Goal: Task Accomplishment & Management: Complete application form

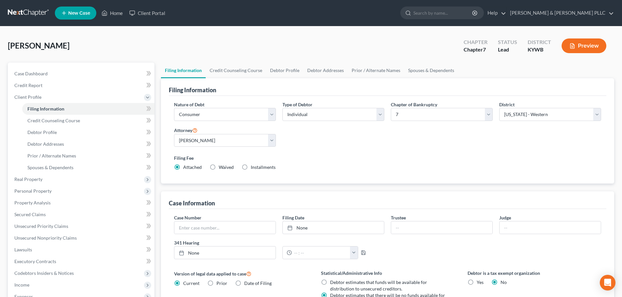
select select "1"
select select "0"
select select "33"
select select "0"
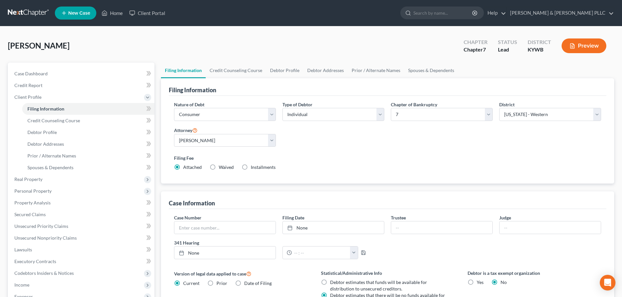
select select "18"
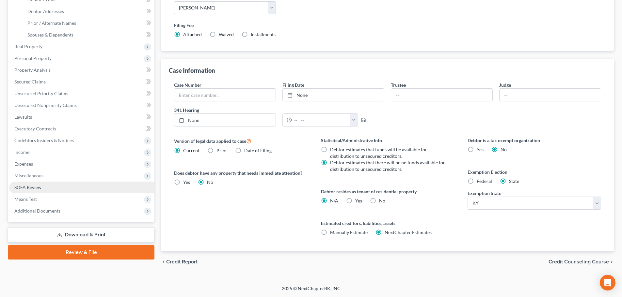
click at [70, 185] on link "SOFA Review" at bounding box center [81, 188] width 145 height 12
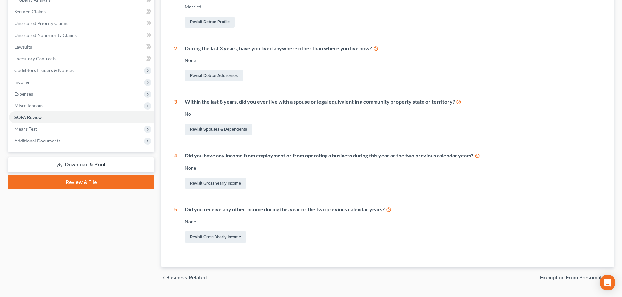
scroll to position [149, 0]
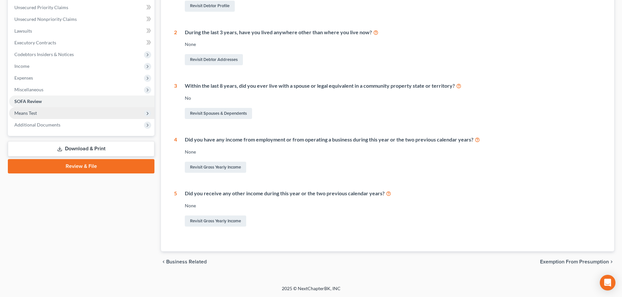
click at [36, 113] on span "Means Test" at bounding box center [25, 113] width 23 height 6
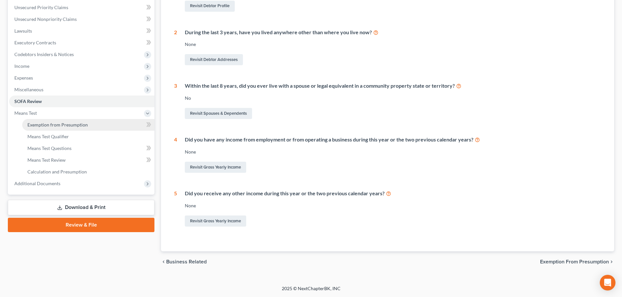
click at [41, 124] on span "Exemption from Presumption" at bounding box center [57, 125] width 60 height 6
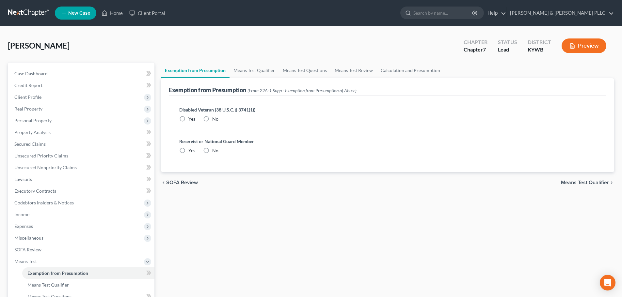
click at [212, 119] on label "No" at bounding box center [215, 119] width 6 height 7
click at [215, 119] on input "No" at bounding box center [217, 118] width 4 height 4
radio input "true"
click at [212, 151] on label "No" at bounding box center [215, 151] width 6 height 7
click at [215, 151] on input "No" at bounding box center [217, 150] width 4 height 4
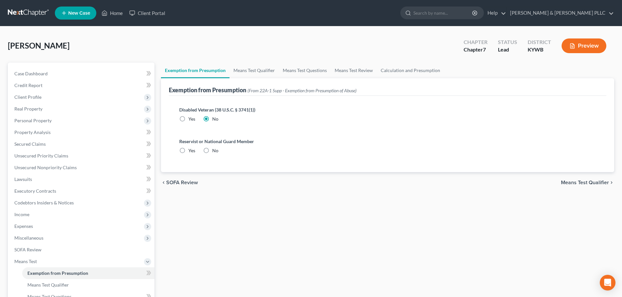
radio input "true"
click at [582, 184] on span "Means Test Qualifier" at bounding box center [585, 182] width 48 height 5
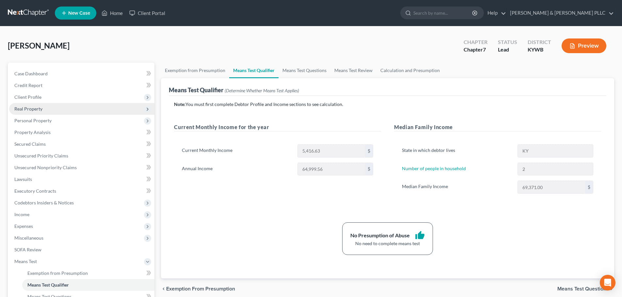
click at [70, 113] on span "Real Property" at bounding box center [81, 109] width 145 height 12
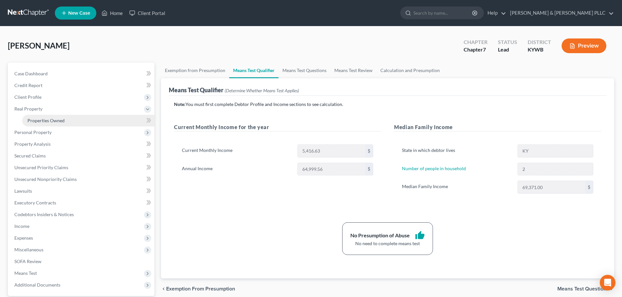
click at [108, 120] on link "Properties Owned" at bounding box center [88, 121] width 132 height 12
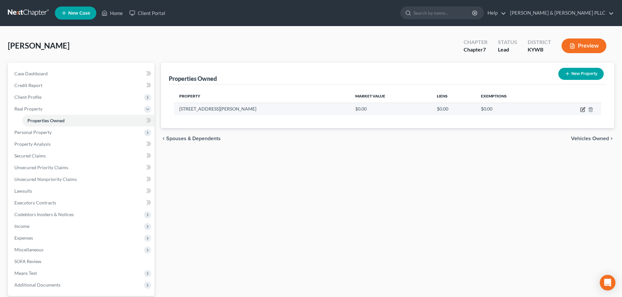
click at [583, 110] on icon "button" at bounding box center [582, 109] width 5 height 5
select select "18"
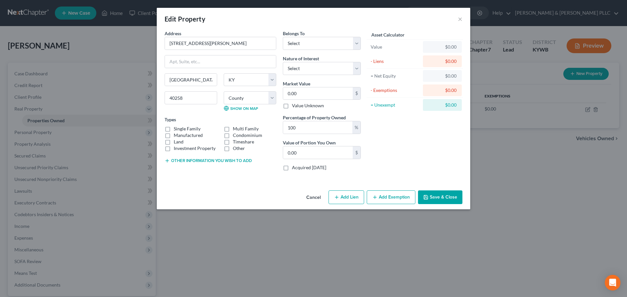
click at [442, 46] on div "$0.00" at bounding box center [442, 47] width 28 height 7
click at [319, 44] on select "Select Debtor 1 Only Debtor 2 Only Debtor 1 And Debtor 2 Only At Least One Of T…" at bounding box center [322, 43] width 78 height 13
select select "3"
click at [283, 37] on select "Select Debtor 1 Only Debtor 2 Only Debtor 1 And Debtor 2 Only At Least One Of T…" at bounding box center [322, 43] width 78 height 13
click at [325, 68] on select "Select Fee Simple Joint Tenant Life Estate Equitable Interest Future Interest T…" at bounding box center [322, 68] width 78 height 13
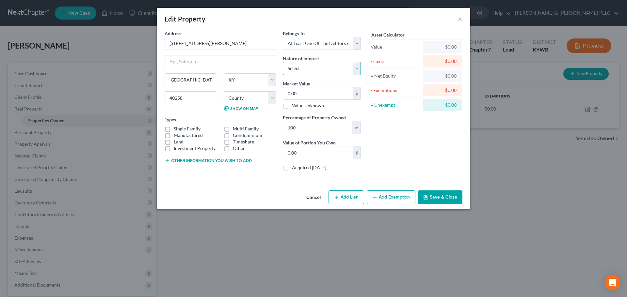
select select "0"
click at [283, 62] on select "Select Fee Simple Joint Tenant Life Estate Equitable Interest Future Interest T…" at bounding box center [322, 68] width 78 height 13
click at [313, 95] on input "0.00" at bounding box center [318, 94] width 70 height 12
type input "2"
type input "2.00"
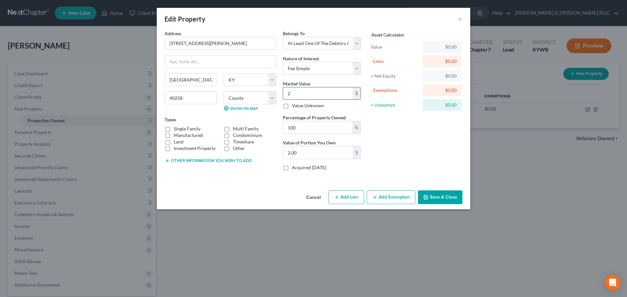
type input "24"
type input "24.00"
type input "249"
type input "249.00"
type input "2492"
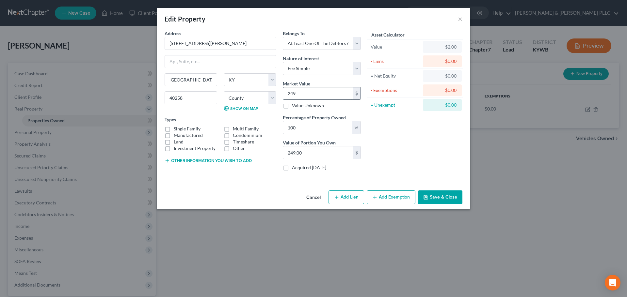
type input "2,492.00"
type input "2,4920"
type input "24,920.00"
type input "24,9200"
type input "249,200.00"
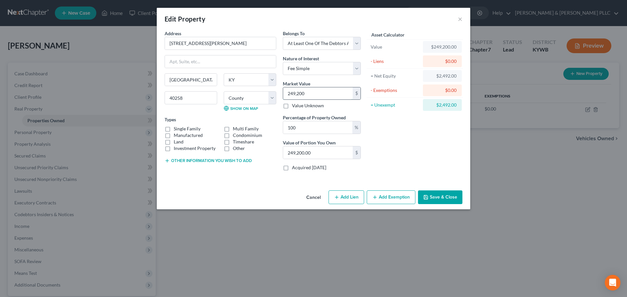
type input "249,200"
click at [181, 129] on label "Single Family" at bounding box center [187, 129] width 27 height 7
click at [181, 129] on input "Single Family" at bounding box center [178, 128] width 4 height 4
checkbox input "true"
click at [326, 129] on input "100" at bounding box center [317, 127] width 69 height 12
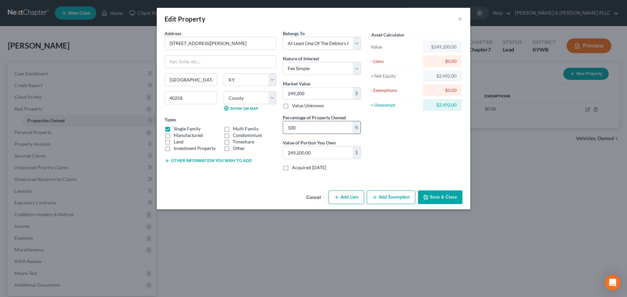
click at [355, 128] on div "%" at bounding box center [356, 127] width 8 height 12
drag, startPoint x: 339, startPoint y: 129, endPoint x: 224, endPoint y: 136, distance: 115.5
click at [224, 136] on div "Address * 8801 [PERSON_NAME][GEOGRAPHIC_DATA] [GEOGRAPHIC_DATA] [US_STATE][GEOG…" at bounding box center [262, 103] width 203 height 146
type input "5"
type input "12,460.00"
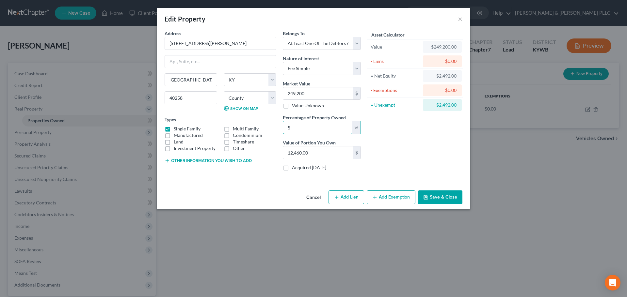
type input "50"
type input "124,600.00"
type input "50"
click at [327, 95] on input "249,200" at bounding box center [318, 94] width 70 height 12
click at [328, 93] on input "249,200" at bounding box center [318, 94] width 70 height 12
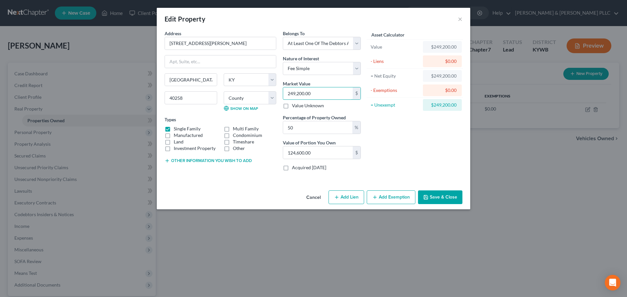
type input "249,200.00"
click at [433, 153] on div "Asset Calculator Value $249,200.00 - Liens $0.00 = Net Equity $249,200.00 - Exe…" at bounding box center [415, 103] width 102 height 146
click at [436, 196] on button "Save & Close" at bounding box center [440, 198] width 44 height 14
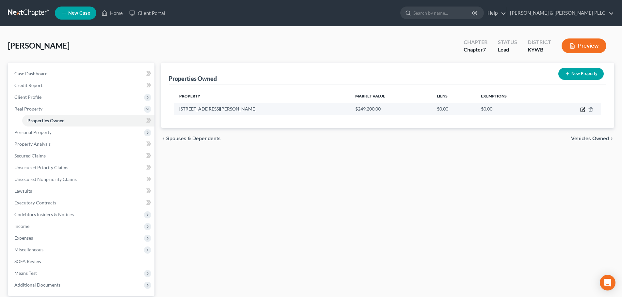
click at [583, 110] on icon "button" at bounding box center [583, 108] width 3 height 3
select select "18"
select select "55"
select select "3"
select select "0"
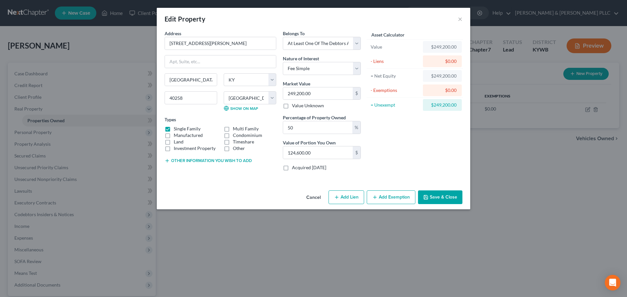
click at [436, 62] on div "$0.00" at bounding box center [442, 61] width 28 height 7
click at [443, 60] on div "$0.00" at bounding box center [442, 61] width 28 height 7
click at [359, 196] on button "Add Lien" at bounding box center [347, 198] width 36 height 14
select select "3"
select select "0"
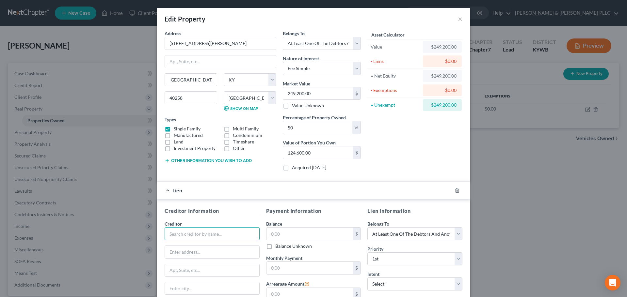
click at [189, 237] on input "text" at bounding box center [212, 234] width 95 height 13
type input "AmeriHome Mortgage"
type input "P.O. Box 77404"
type input "[PERSON_NAME]"
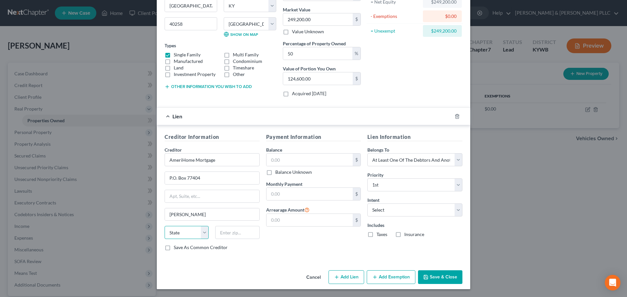
click at [189, 235] on select "State [US_STATE] AK AR AZ CA CO CT DE DC [GEOGRAPHIC_DATA] [GEOGRAPHIC_DATA] GU…" at bounding box center [187, 232] width 44 height 13
select select "33"
click at [165, 226] on select "State [US_STATE] AK AR AZ CA CO CT DE DC [GEOGRAPHIC_DATA] [GEOGRAPHIC_DATA] GU…" at bounding box center [187, 232] width 44 height 13
click at [229, 235] on input "text" at bounding box center [237, 232] width 44 height 13
type input "08628"
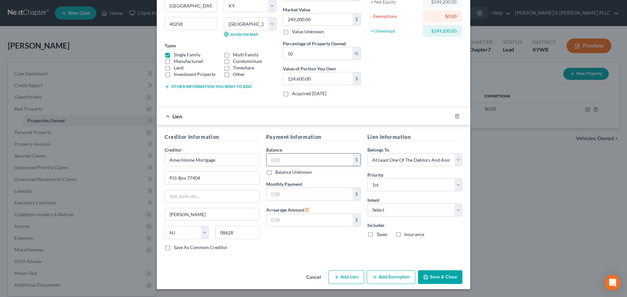
type input "[GEOGRAPHIC_DATA]"
click at [293, 163] on input "text" at bounding box center [309, 160] width 87 height 12
type input "239,880.87"
click at [302, 196] on input "text" at bounding box center [309, 194] width 87 height 12
type input "2,157.12"
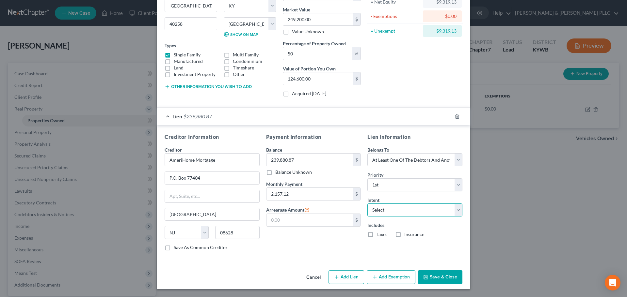
click at [401, 214] on select "Select Surrender Redeem Reaffirm Avoid Other" at bounding box center [414, 210] width 95 height 13
select select "2"
click at [367, 204] on select "Select Surrender Redeem Reaffirm Avoid Other" at bounding box center [414, 210] width 95 height 13
click at [377, 237] on label "Taxes" at bounding box center [382, 235] width 11 height 7
click at [379, 236] on input "Taxes" at bounding box center [381, 234] width 4 height 4
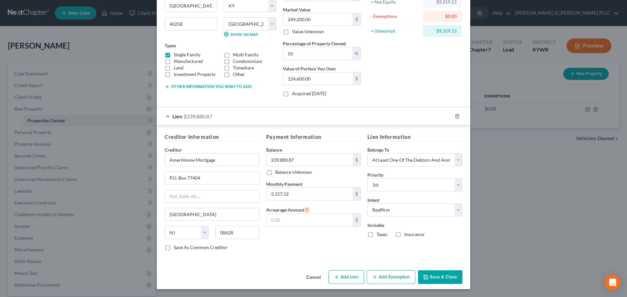
checkbox input "true"
click at [404, 235] on label "Insurance" at bounding box center [414, 235] width 20 height 7
click at [407, 235] on input "Insurance" at bounding box center [409, 234] width 4 height 4
checkbox input "true"
click at [440, 276] on button "Save & Close" at bounding box center [440, 278] width 44 height 14
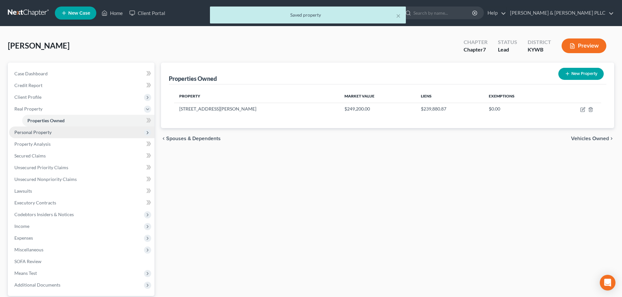
click at [50, 133] on span "Personal Property" at bounding box center [32, 133] width 37 height 6
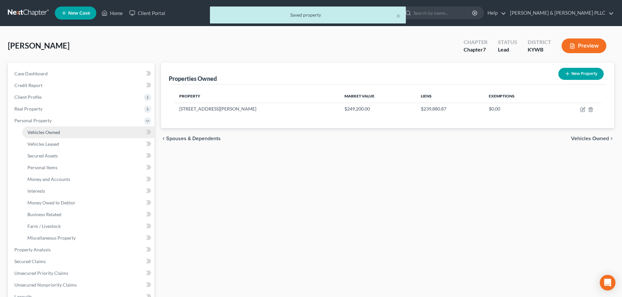
click at [75, 134] on link "Vehicles Owned" at bounding box center [88, 133] width 132 height 12
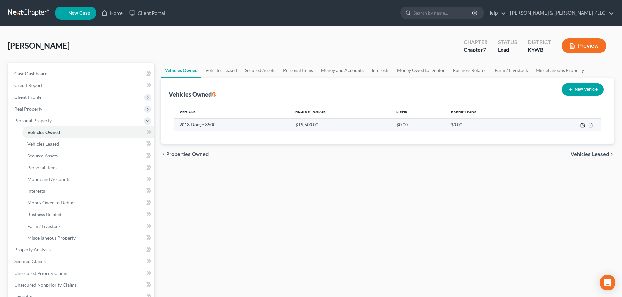
click at [584, 126] on icon "button" at bounding box center [582, 125] width 5 height 5
select select "0"
select select "8"
select select "2"
select select "0"
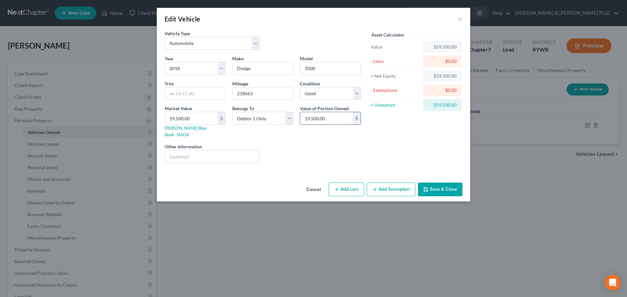
click at [328, 118] on input "19,500.00" at bounding box center [326, 118] width 53 height 12
type input "19,589.00"
click at [346, 185] on button "Add Lien" at bounding box center [347, 190] width 36 height 14
select select "0"
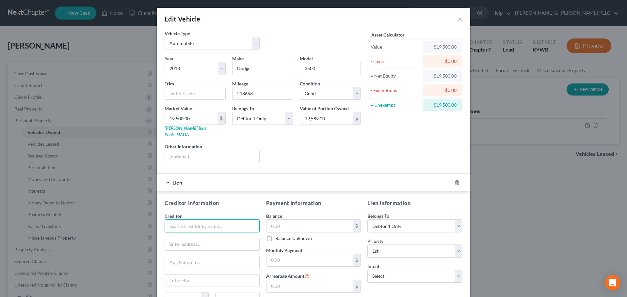
click at [197, 220] on input "text" at bounding box center [212, 226] width 95 height 13
click at [218, 224] on input "text" at bounding box center [212, 226] width 95 height 13
type input "cREDIT"
click at [222, 227] on div "Creditor * Veros redit LLC State [US_STATE] AK AR AZ CA CO CT DE DC [GEOGRAPHIC…" at bounding box center [212, 262] width 95 height 98
click at [215, 220] on input "Veros redit LLC" at bounding box center [212, 226] width 95 height 13
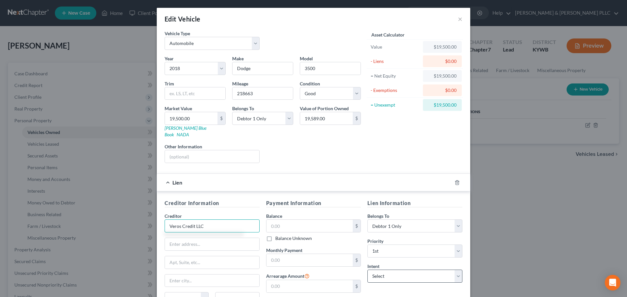
type input "Veros Credit LLC"
click at [368, 270] on select "Select Surrender Redeem Reaffirm Avoid Other" at bounding box center [414, 276] width 95 height 13
select select "2"
click at [367, 270] on select "Select Surrender Redeem Reaffirm Avoid Other" at bounding box center [414, 276] width 95 height 13
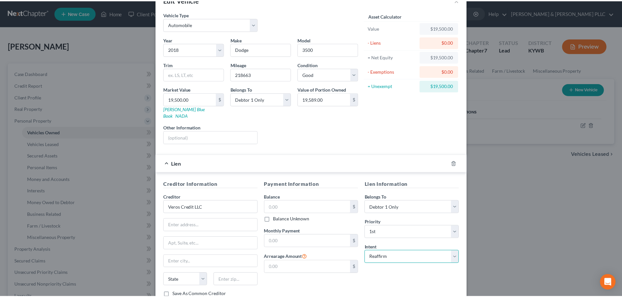
scroll to position [60, 0]
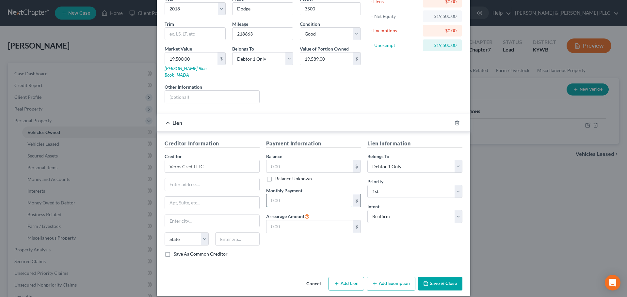
click at [279, 195] on input "text" at bounding box center [309, 201] width 87 height 12
click at [445, 278] on button "Save & Close" at bounding box center [440, 284] width 44 height 14
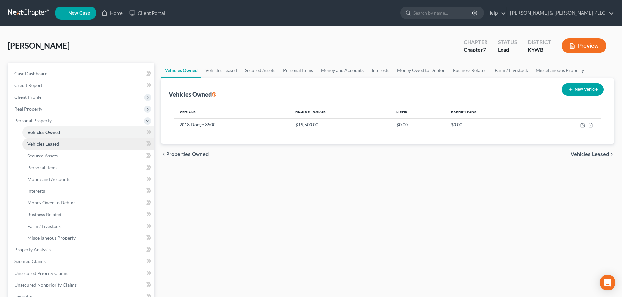
click at [71, 145] on link "Vehicles Leased" at bounding box center [88, 144] width 132 height 12
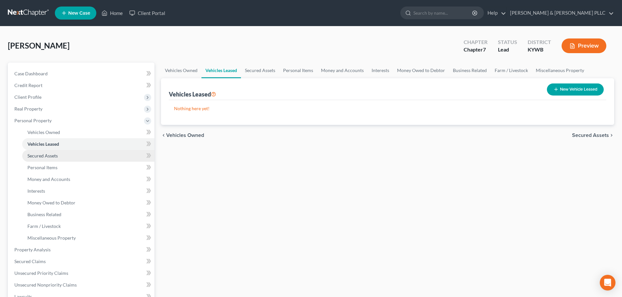
click at [61, 157] on link "Secured Assets" at bounding box center [88, 156] width 132 height 12
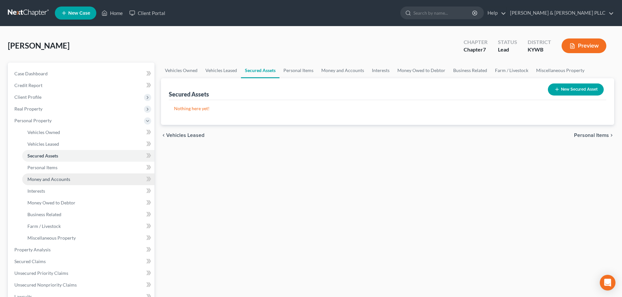
click at [71, 177] on link "Money and Accounts" at bounding box center [88, 180] width 132 height 12
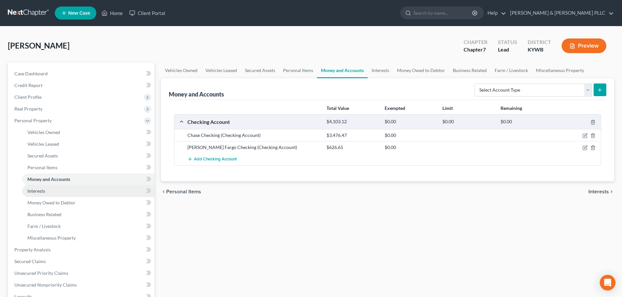
click at [50, 193] on link "Interests" at bounding box center [88, 191] width 132 height 12
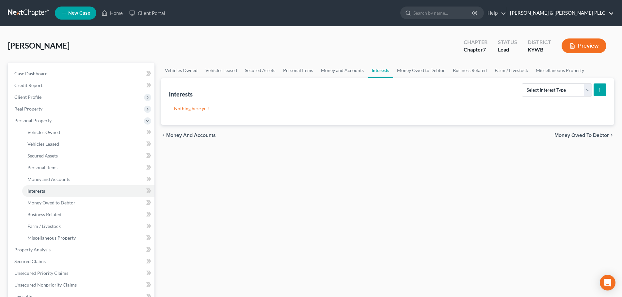
click at [584, 13] on link "[PERSON_NAME] & [PERSON_NAME] PLLC" at bounding box center [560, 13] width 107 height 12
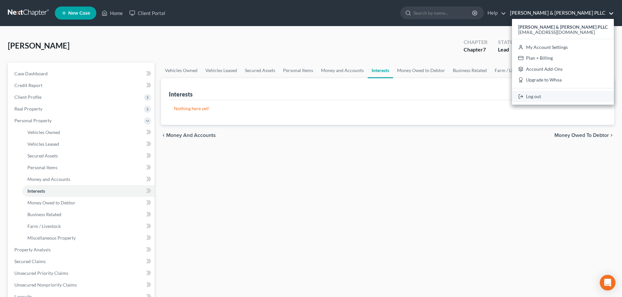
click at [565, 97] on link "Log out" at bounding box center [563, 96] width 102 height 11
